Goal: Information Seeking & Learning: Learn about a topic

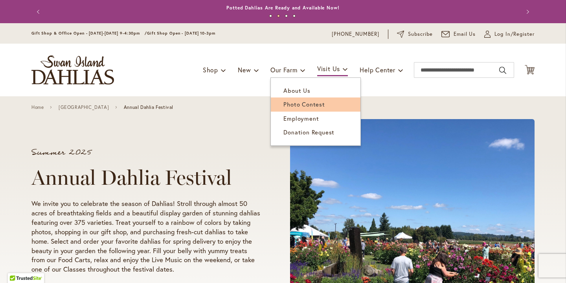
click at [283, 106] on span "Photo Contest" at bounding box center [303, 104] width 41 height 8
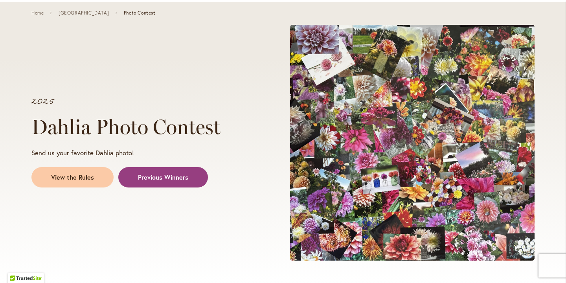
scroll to position [110, 0]
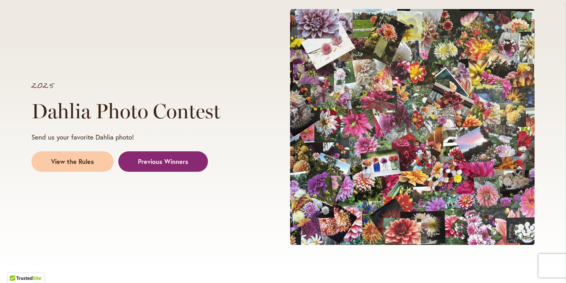
click at [157, 159] on span "Previous Winners" at bounding box center [163, 161] width 50 height 9
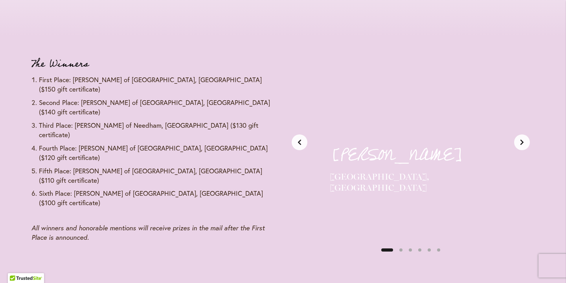
scroll to position [955, 0]
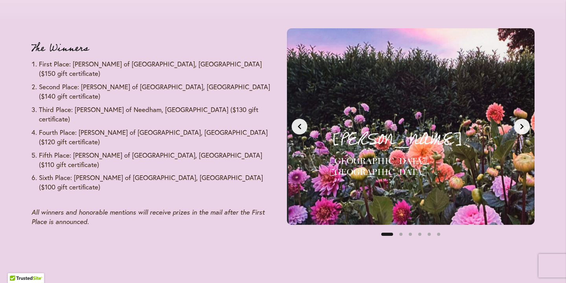
click at [523, 124] on icon "Next slide" at bounding box center [522, 126] width 6 height 6
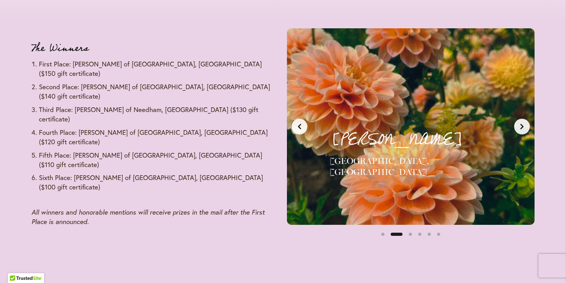
click at [523, 124] on icon "Next slide" at bounding box center [522, 126] width 6 height 6
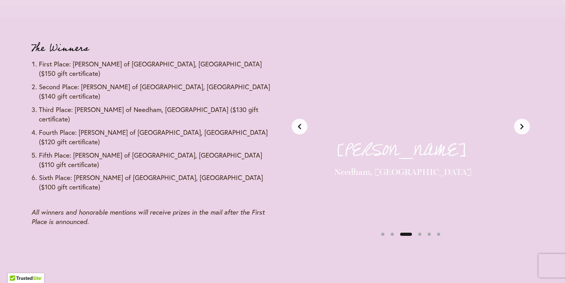
scroll to position [0, 519]
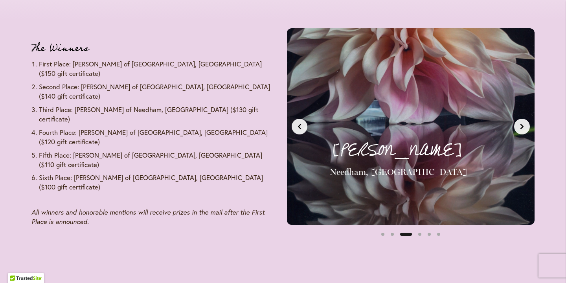
click at [523, 124] on icon "Next slide" at bounding box center [522, 126] width 6 height 6
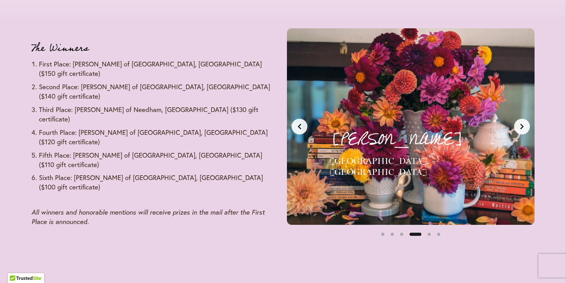
click at [523, 124] on icon "Next slide" at bounding box center [522, 126] width 6 height 6
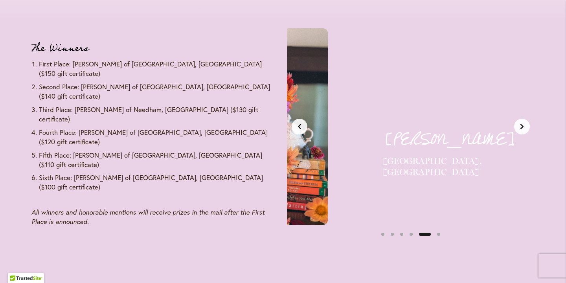
scroll to position [0, 1037]
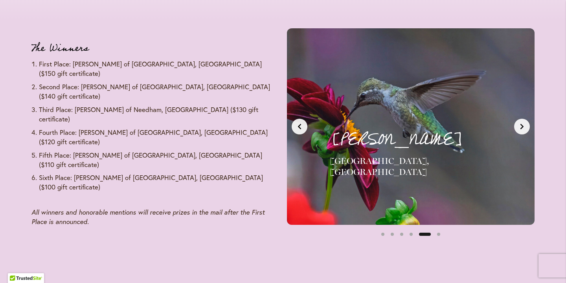
click at [523, 124] on icon "Next slide" at bounding box center [522, 126] width 6 height 6
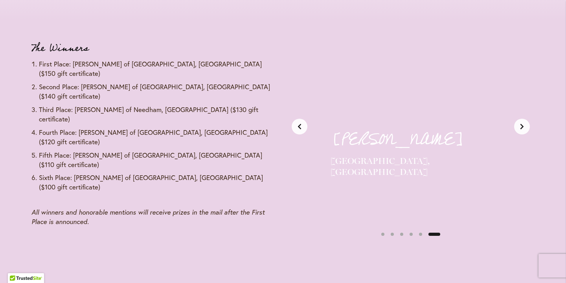
scroll to position [0, 1296]
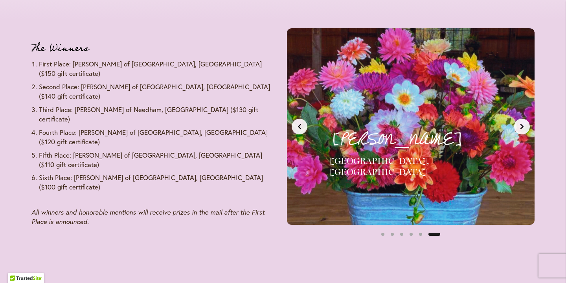
click at [293, 127] on button "Previous slide" at bounding box center [300, 127] width 16 height 16
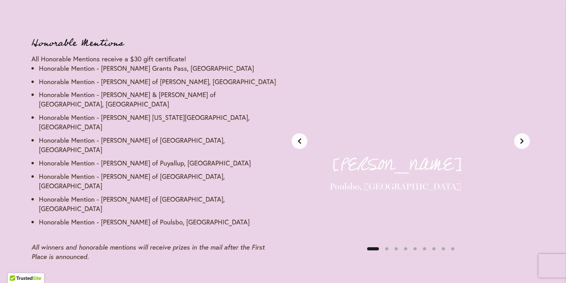
scroll to position [1207, 0]
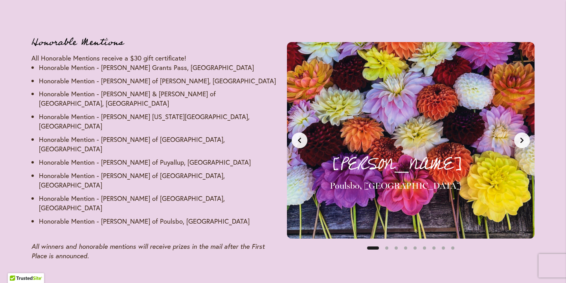
click at [522, 137] on icon "Next slide" at bounding box center [522, 140] width 6 height 6
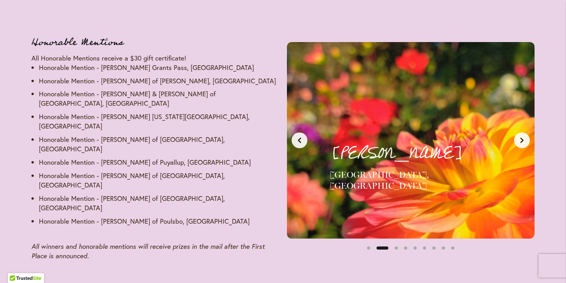
click at [522, 137] on icon "Next slide" at bounding box center [522, 140] width 6 height 6
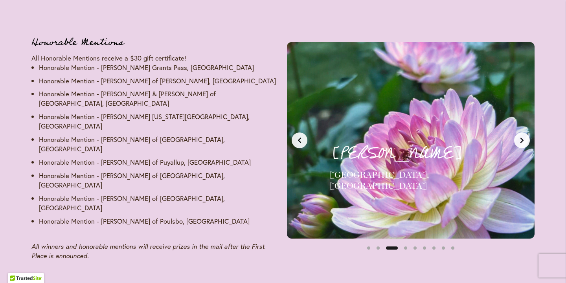
click at [522, 137] on icon "Next slide" at bounding box center [522, 140] width 6 height 6
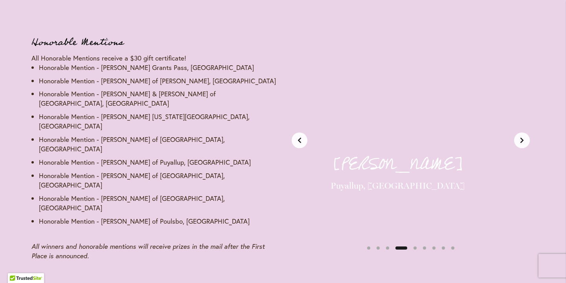
scroll to position [0, 778]
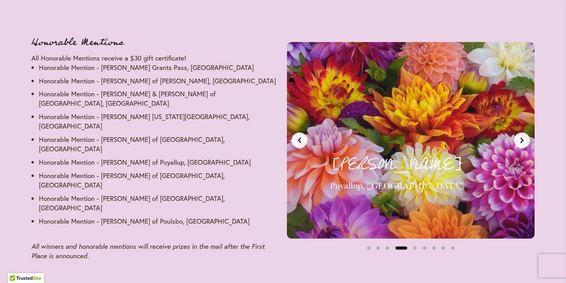
click at [522, 137] on icon "Next slide" at bounding box center [522, 140] width 6 height 6
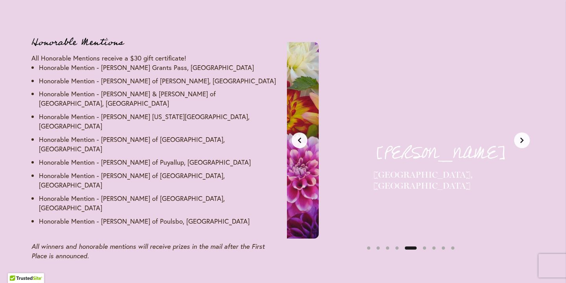
scroll to position [0, 1037]
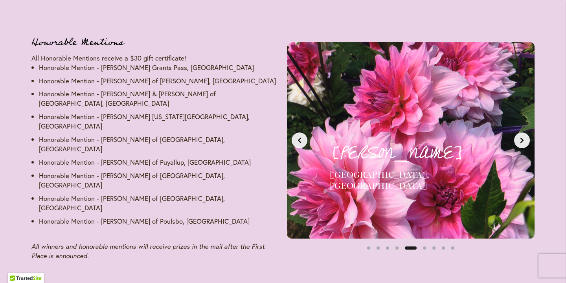
click at [522, 137] on icon "Next slide" at bounding box center [522, 140] width 6 height 6
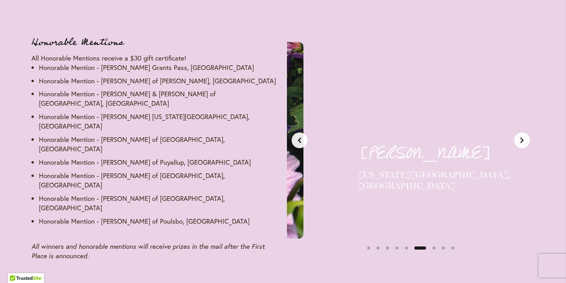
scroll to position [0, 1296]
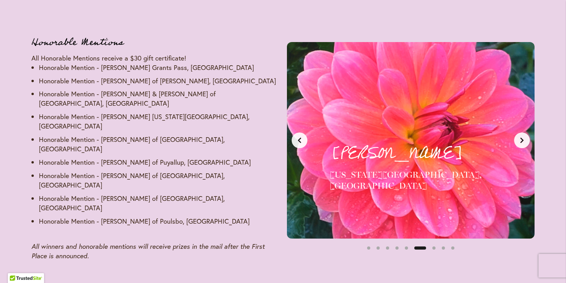
click at [522, 137] on icon "Next slide" at bounding box center [522, 140] width 6 height 6
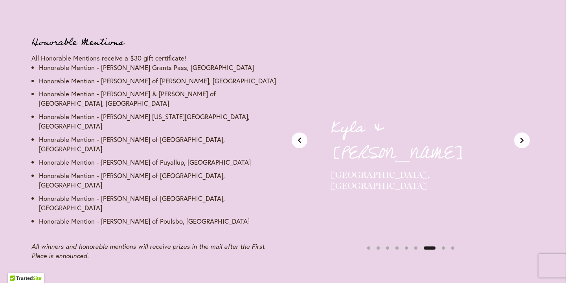
scroll to position [0, 1556]
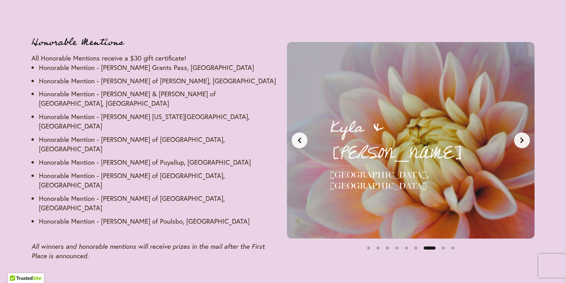
click at [303, 135] on button "Previous slide" at bounding box center [300, 140] width 16 height 16
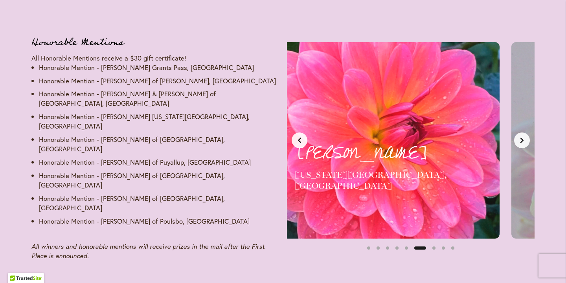
scroll to position [0, 1296]
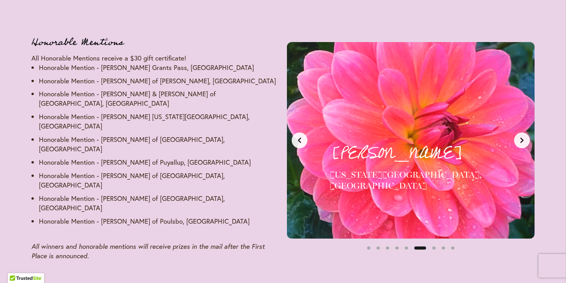
click at [521, 139] on button "Next slide" at bounding box center [522, 140] width 16 height 16
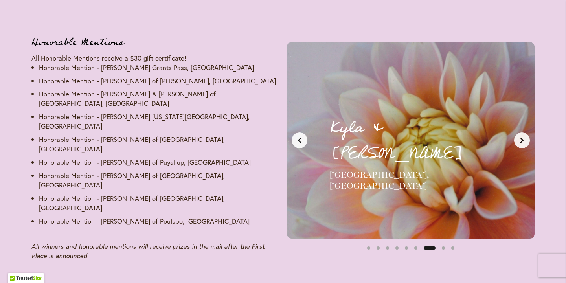
click at [521, 139] on button "Next slide" at bounding box center [522, 140] width 16 height 16
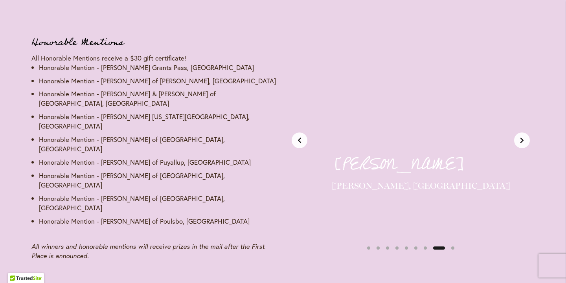
scroll to position [0, 1815]
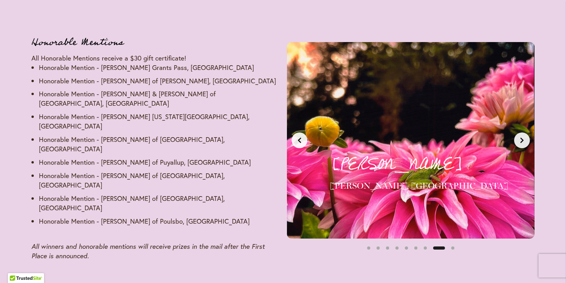
click at [521, 139] on button "Next slide" at bounding box center [522, 140] width 16 height 16
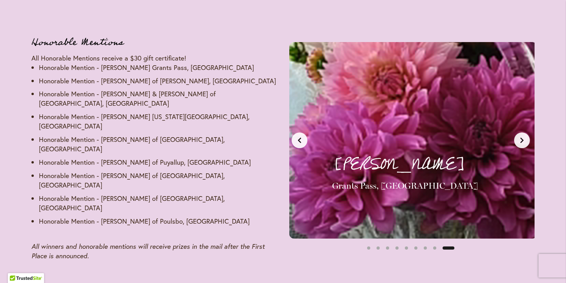
scroll to position [0, 2074]
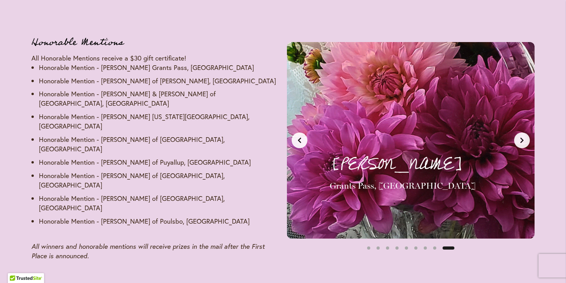
click at [521, 139] on button "Next slide" at bounding box center [522, 140] width 16 height 16
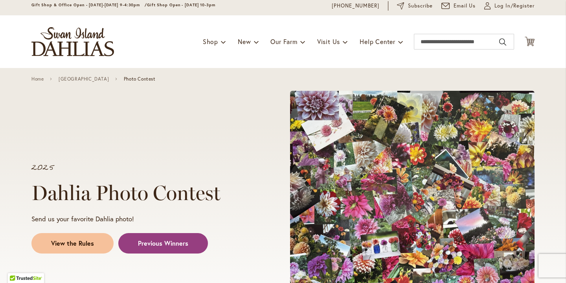
scroll to position [13, 0]
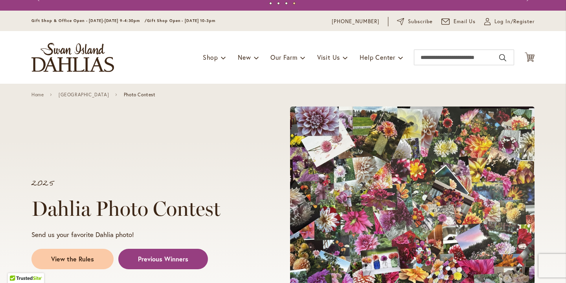
click at [194, 3] on ul "1 2 3 4" at bounding box center [283, 4] width 456 height 11
